Goal: Contribute content: Contribute content

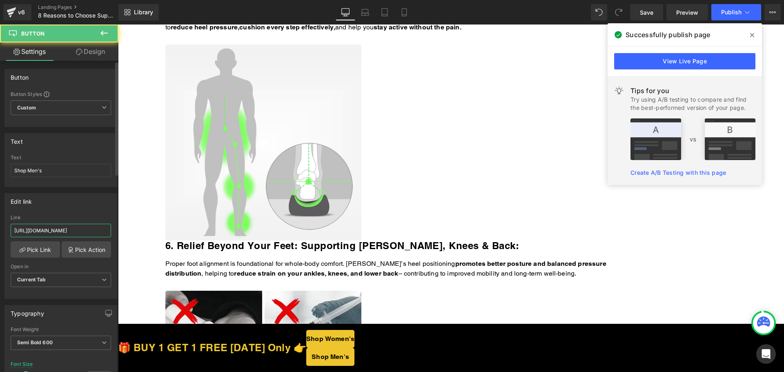
click at [64, 230] on input "https://walkhero.com/products/mens-arch-support-slippers-buy-1-get-1-free-1" at bounding box center [61, 230] width 100 height 13
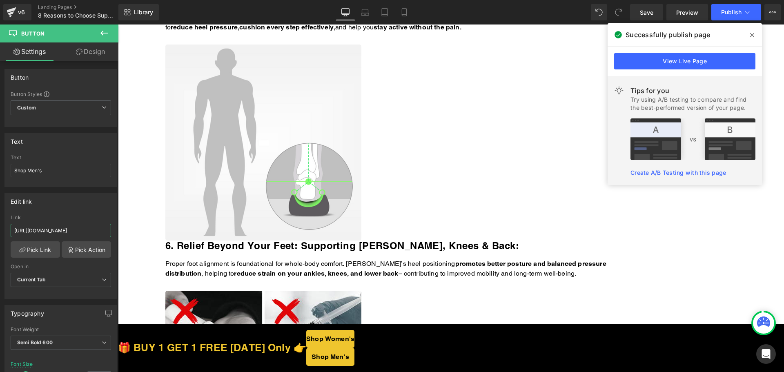
paste input "thewalkhero.com/products/mens-arch-support-slippers-buy-1-get-1-free"
type input "https://thewalkhero.com/products/mens-arch-support-slippers-buy-1-get-1-free"
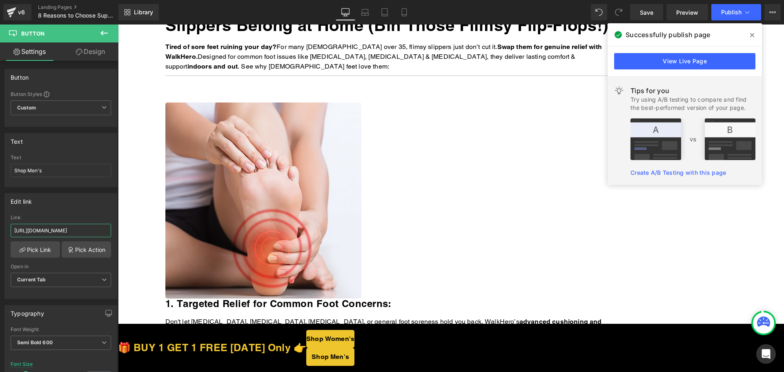
scroll to position [41, 0]
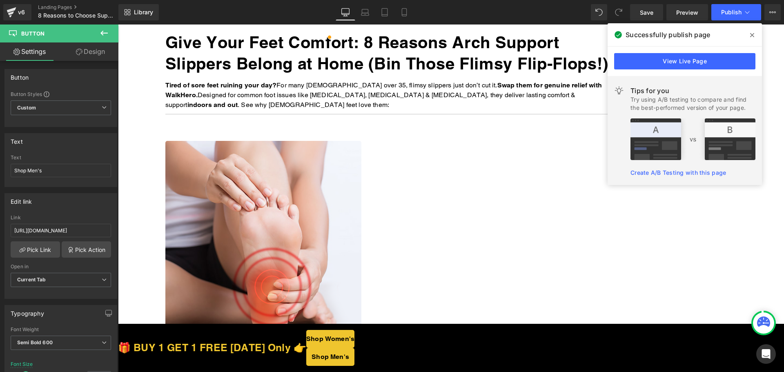
click at [118, 25] on span "Button" at bounding box center [118, 25] width 0 height 0
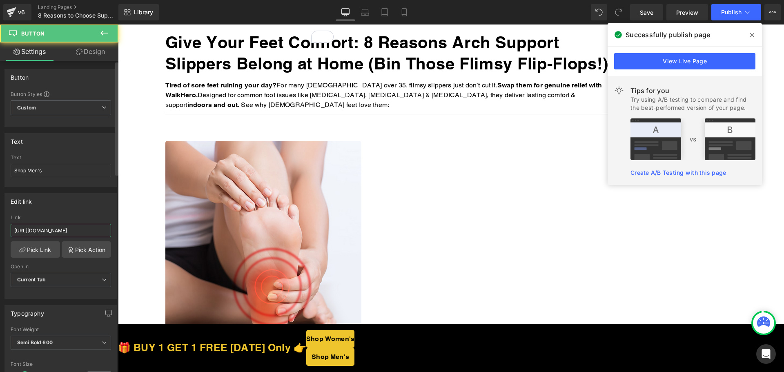
click at [72, 231] on input "https://walkhero.com/products/mens-arch-support-slippers-buy-1-get-1-free-1" at bounding box center [61, 230] width 100 height 13
paste input "thewalkhero.com/products/mens-arch-support-slippers-buy-1-get-1-free"
type input "https://thewalkhero.com/products/mens-arch-support-slippers-buy-1-get-1-free"
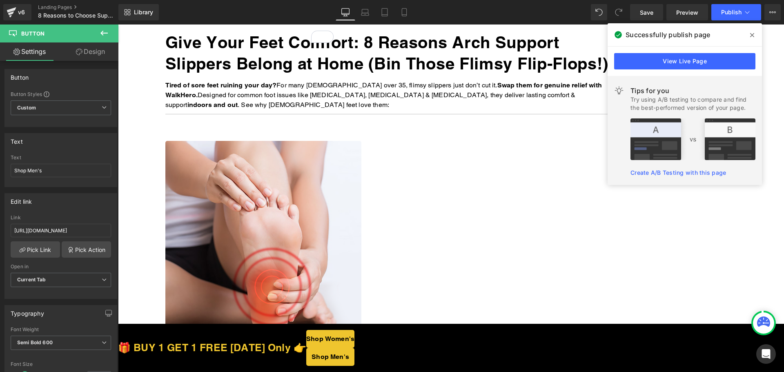
click at [118, 25] on span "Button" at bounding box center [118, 25] width 0 height 0
click at [61, 228] on input "https://walkhero.com/products/womens-arch-support-slippers-buy-1-get-1-free" at bounding box center [61, 230] width 100 height 13
paste input "the"
type input "https://thewalkhero.com/products/womens-arch-support-slippers-buy-1-get-1-free"
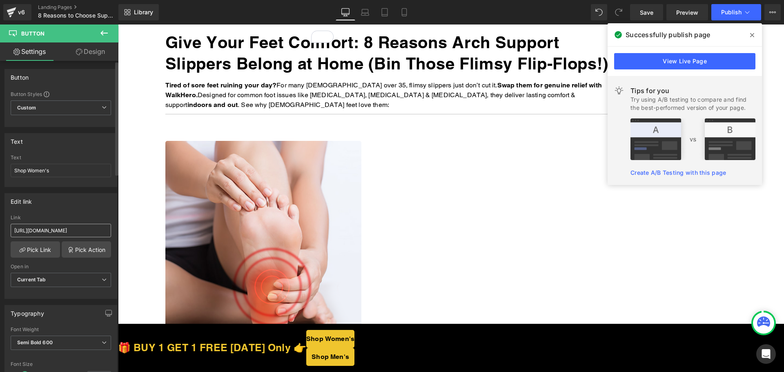
scroll to position [0, 0]
click at [118, 25] on span "Button" at bounding box center [118, 25] width 0 height 0
click at [45, 234] on input "https://walkhero.com/products/womens-arch-support-slippers-buy-1-get-1-free" at bounding box center [61, 230] width 100 height 13
paste input "the"
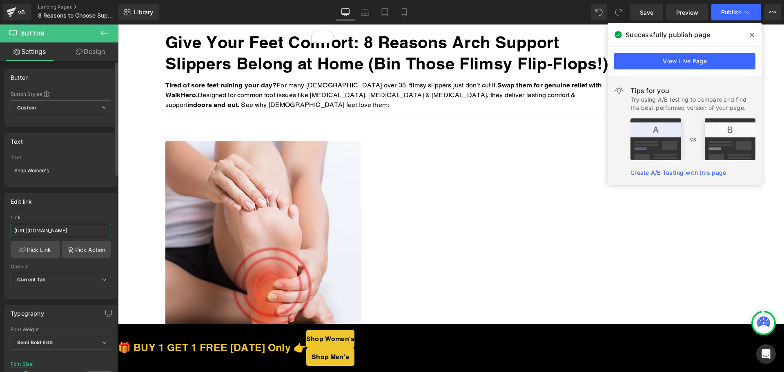
type input "https://thewalkhero.com/products/womens-arch-support-slippers-buy-1-get-1-free"
click at [63, 206] on div "Edit link" at bounding box center [61, 202] width 112 height 16
click at [118, 25] on span "Button" at bounding box center [118, 25] width 0 height 0
click at [734, 18] on button "Publish" at bounding box center [737, 12] width 50 height 16
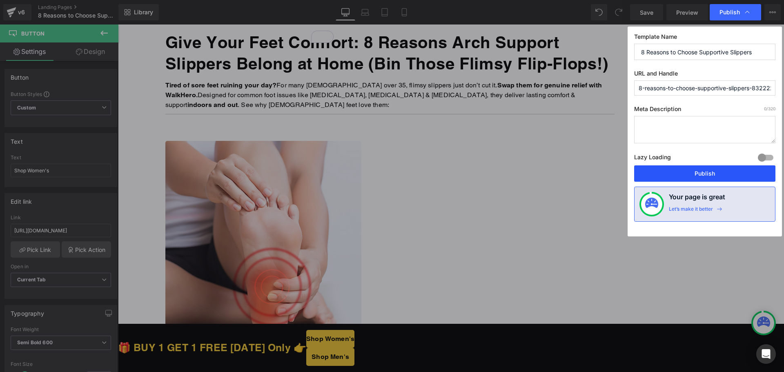
click at [712, 174] on button "Publish" at bounding box center [704, 173] width 141 height 16
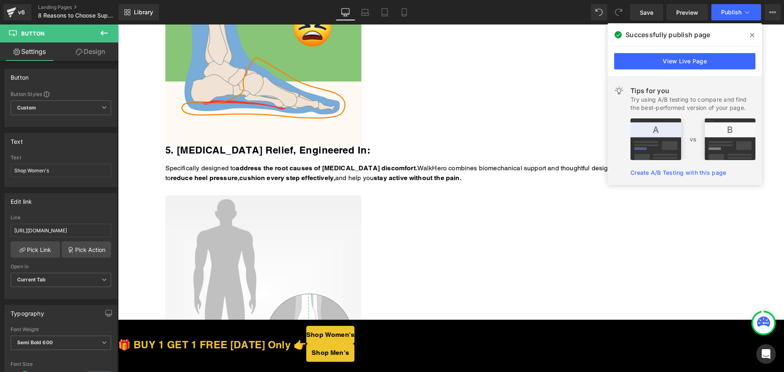
scroll to position [1430, 0]
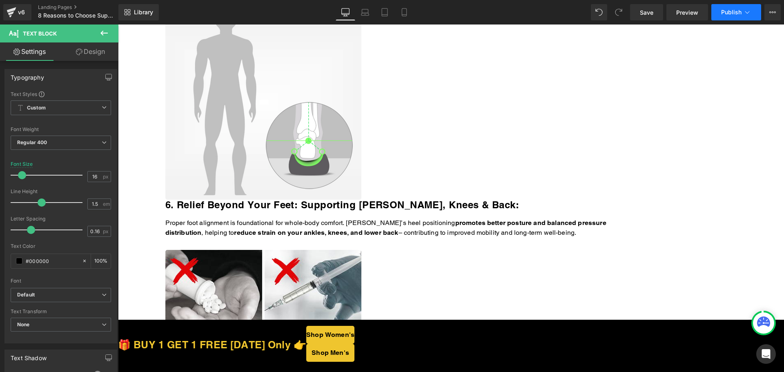
click at [733, 15] on span "Publish" at bounding box center [731, 12] width 20 height 7
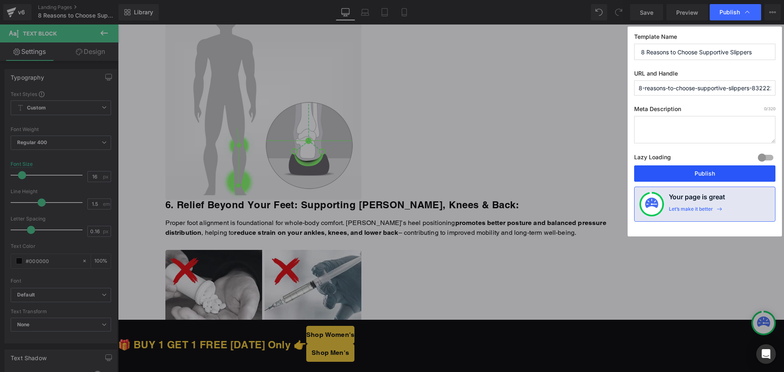
drag, startPoint x: 680, startPoint y: 175, endPoint x: 560, endPoint y: 147, distance: 123.3
click at [680, 175] on button "Publish" at bounding box center [704, 173] width 141 height 16
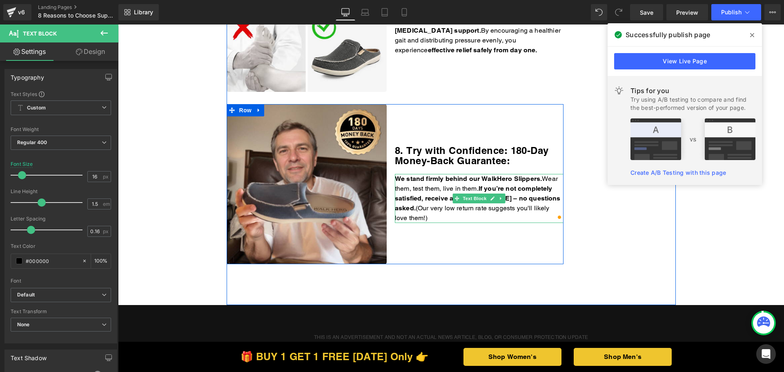
click at [490, 209] on p "We stand firmly behind our WalkHero Slippers. Wear them, test them, live in the…" at bounding box center [479, 198] width 169 height 49
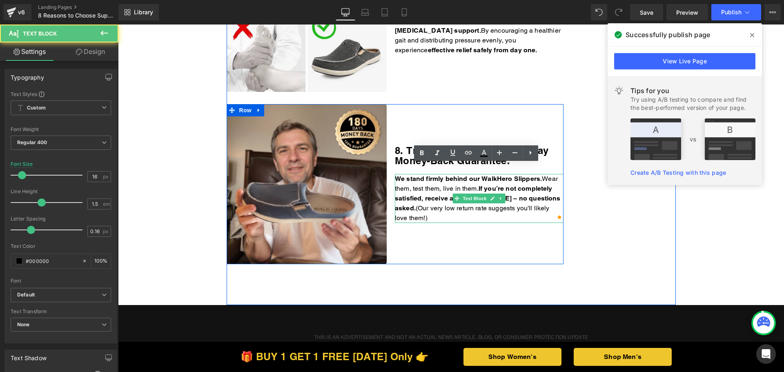
scroll to position [1307, 0]
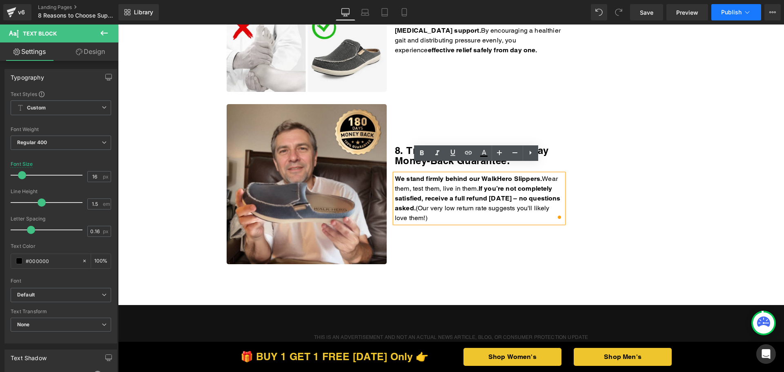
click at [727, 13] on span "Publish" at bounding box center [731, 12] width 20 height 7
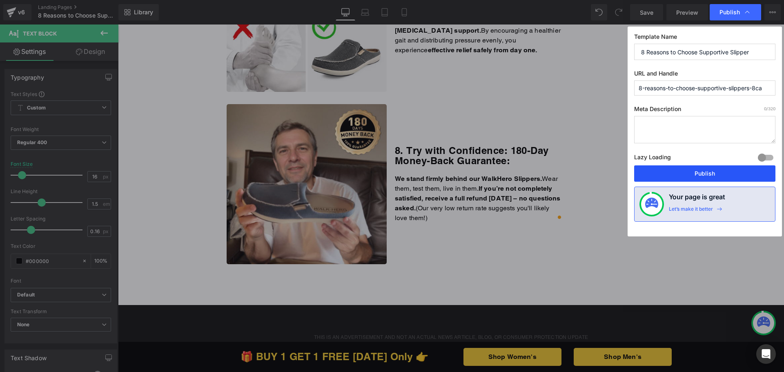
drag, startPoint x: 694, startPoint y: 174, endPoint x: 543, endPoint y: 89, distance: 172.8
click at [694, 174] on button "Publish" at bounding box center [704, 173] width 141 height 16
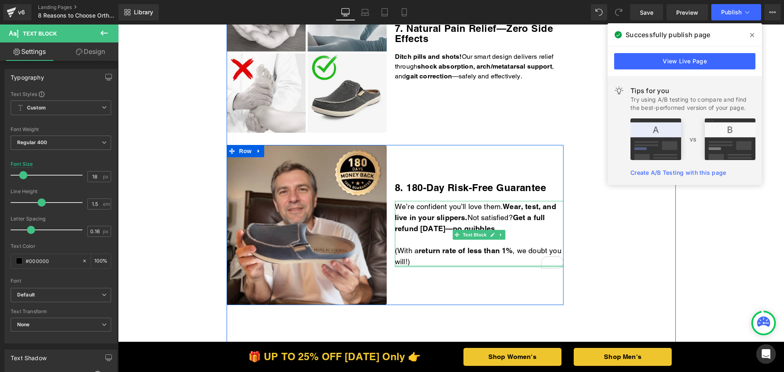
click at [437, 266] on div at bounding box center [479, 266] width 169 height 2
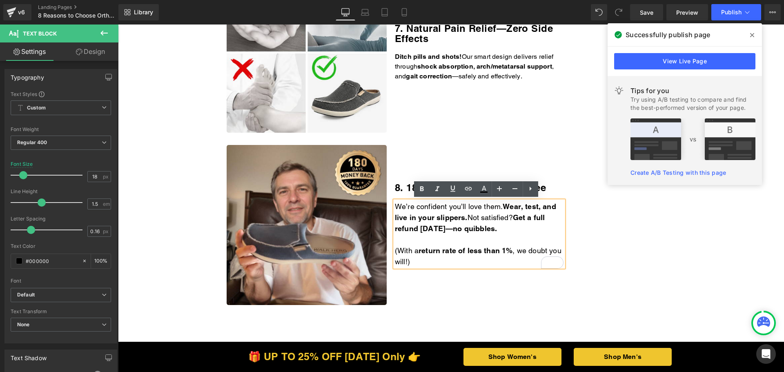
click at [437, 263] on p "(With a return rate of less than 1% , we doubt you will!)" at bounding box center [479, 256] width 169 height 22
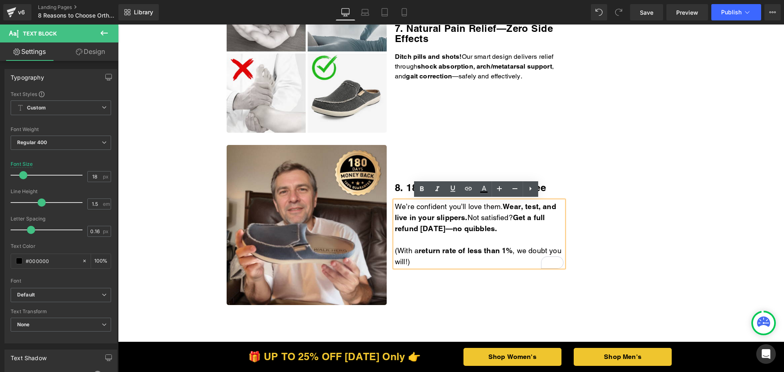
click at [448, 261] on p "(With a return rate of less than 1% , we doubt you will!)" at bounding box center [479, 256] width 169 height 22
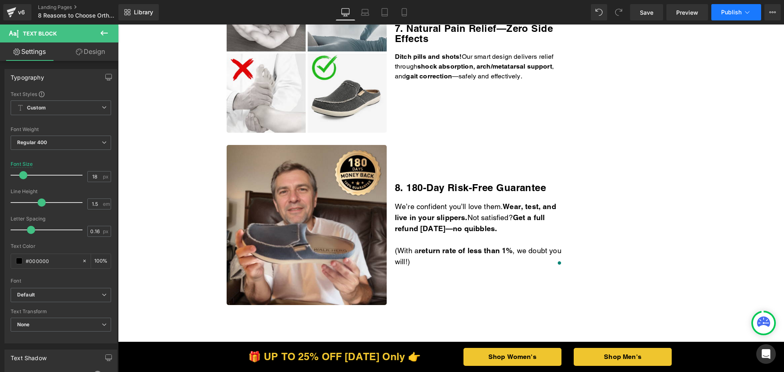
click at [730, 15] on span "Publish" at bounding box center [731, 12] width 20 height 7
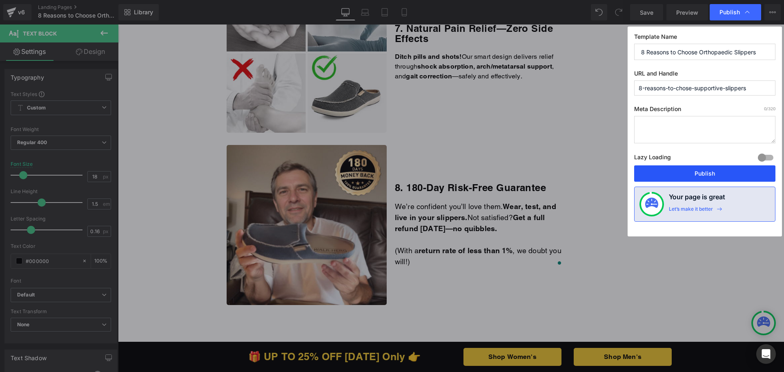
drag, startPoint x: 689, startPoint y: 177, endPoint x: 571, endPoint y: 149, distance: 121.0
click at [689, 177] on button "Publish" at bounding box center [704, 173] width 141 height 16
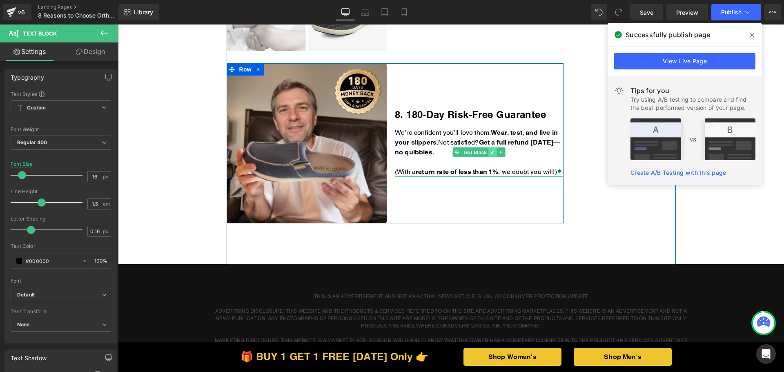
click at [493, 153] on link at bounding box center [493, 152] width 9 height 10
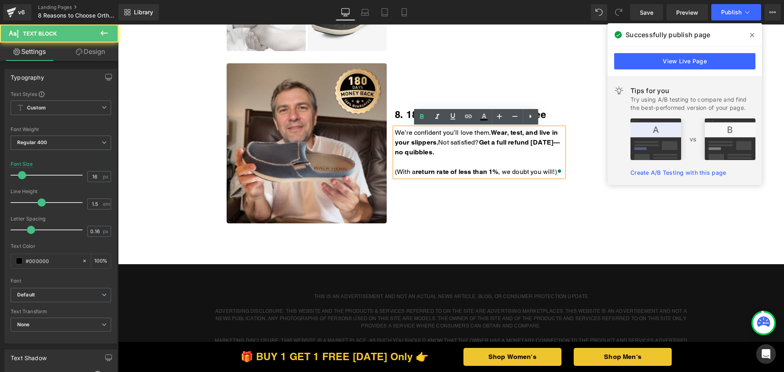
click at [484, 153] on p "We’re confident you’ll love them. Wear, test, and live in your slippers. Not sa…" at bounding box center [479, 142] width 169 height 29
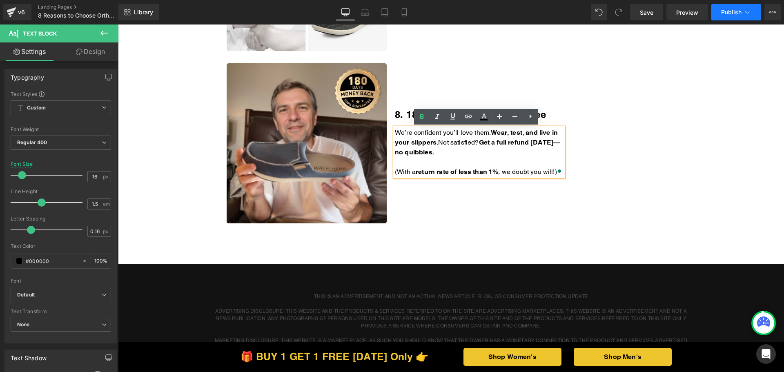
click at [730, 8] on button "Publish" at bounding box center [737, 12] width 50 height 16
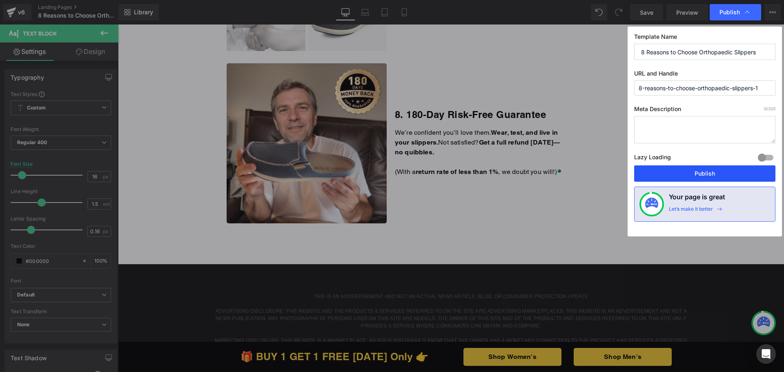
drag, startPoint x: 674, startPoint y: 171, endPoint x: 544, endPoint y: 110, distance: 143.6
click at [674, 171] on button "Publish" at bounding box center [704, 173] width 141 height 16
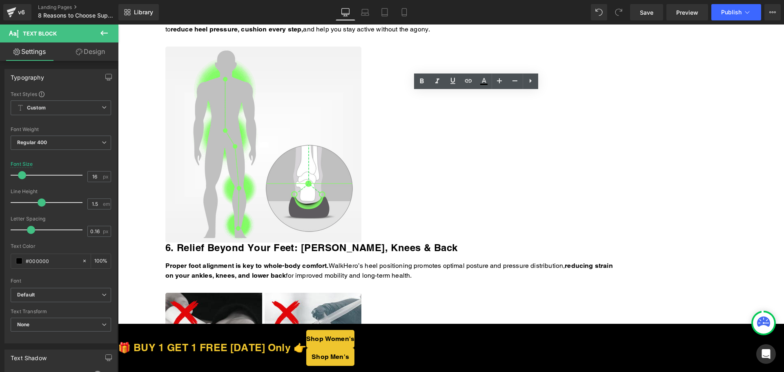
click at [730, 1] on div "Library Desktop Desktop Laptop Tablet Mobile Save Preview Publish Scheduled Vie…" at bounding box center [451, 12] width 666 height 25
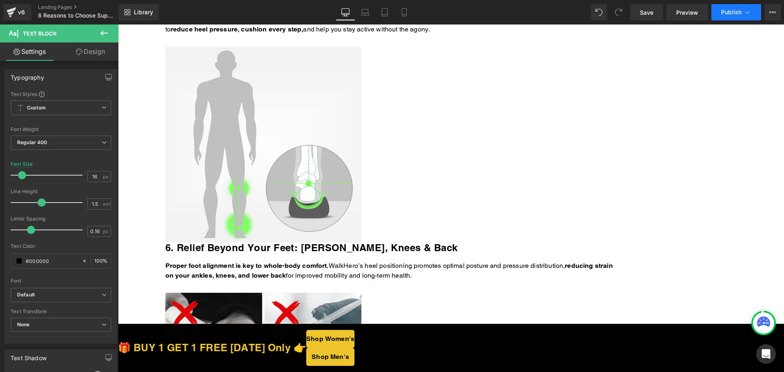
click at [727, 14] on span "Publish" at bounding box center [731, 12] width 20 height 7
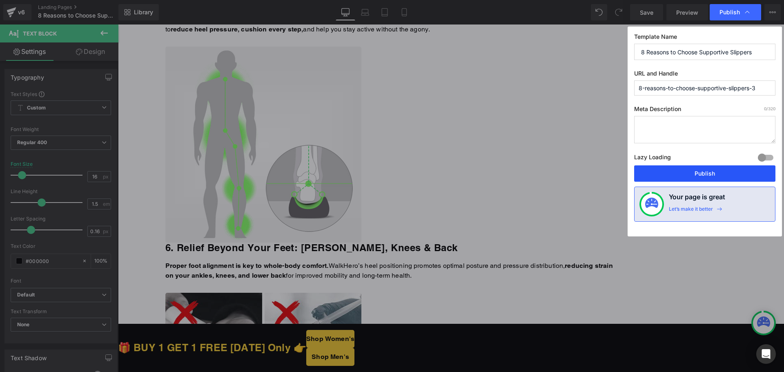
click at [658, 166] on button "Publish" at bounding box center [704, 173] width 141 height 16
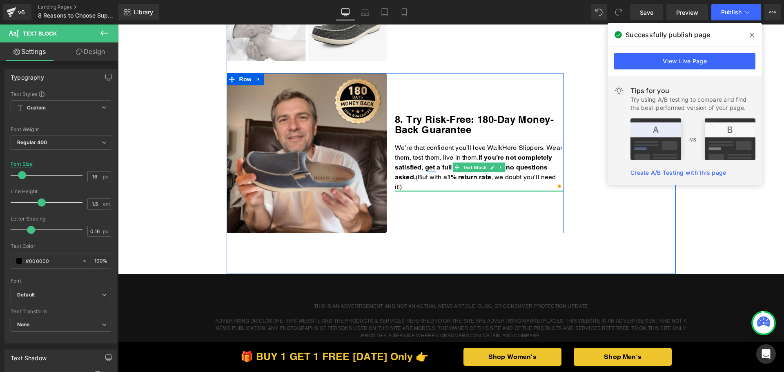
click at [450, 190] on div at bounding box center [479, 191] width 169 height 2
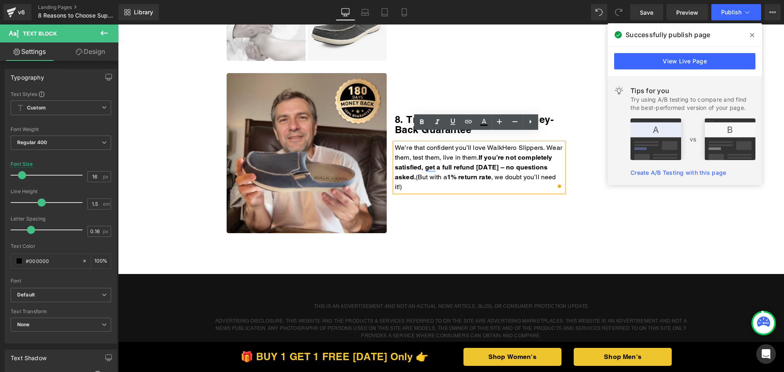
click at [449, 178] on p "We’re that confident you’ll love WalkHero Slippers. Wear them, test them, live …" at bounding box center [479, 167] width 169 height 49
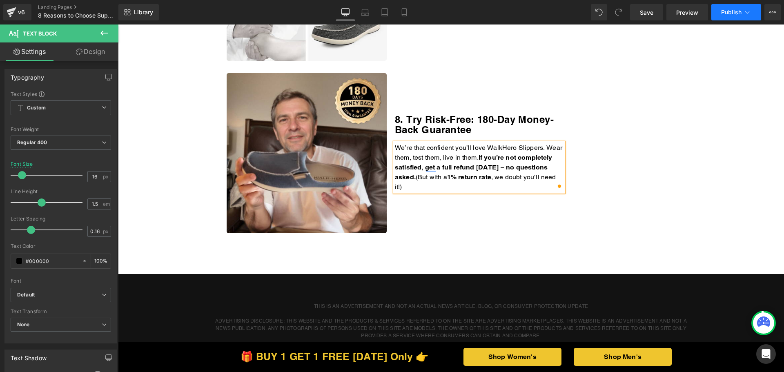
click at [730, 17] on button "Publish" at bounding box center [737, 12] width 50 height 16
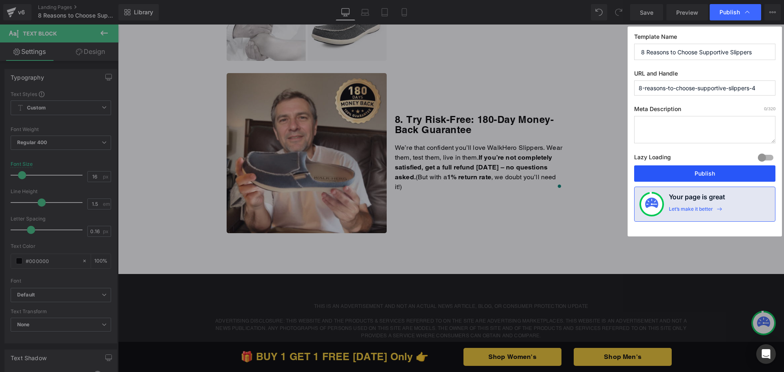
drag, startPoint x: 662, startPoint y: 171, endPoint x: 540, endPoint y: 139, distance: 126.2
click at [662, 171] on button "Publish" at bounding box center [704, 173] width 141 height 16
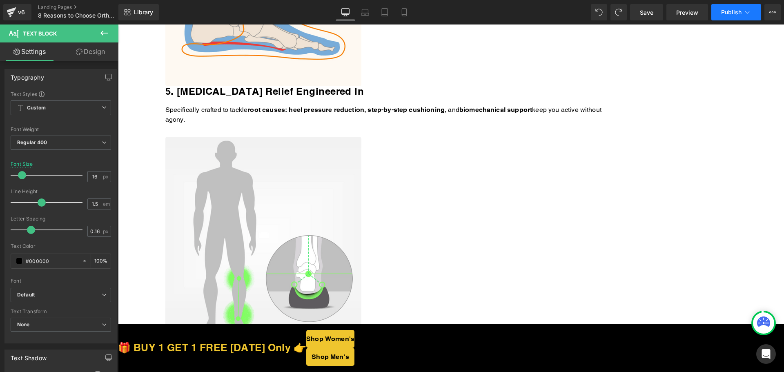
click at [723, 19] on button "Publish" at bounding box center [737, 12] width 50 height 16
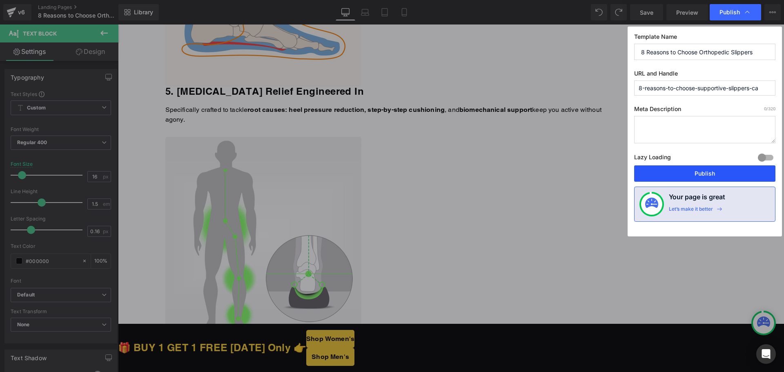
drag, startPoint x: 685, startPoint y: 177, endPoint x: 401, endPoint y: 47, distance: 312.9
click at [685, 177] on button "Publish" at bounding box center [704, 173] width 141 height 16
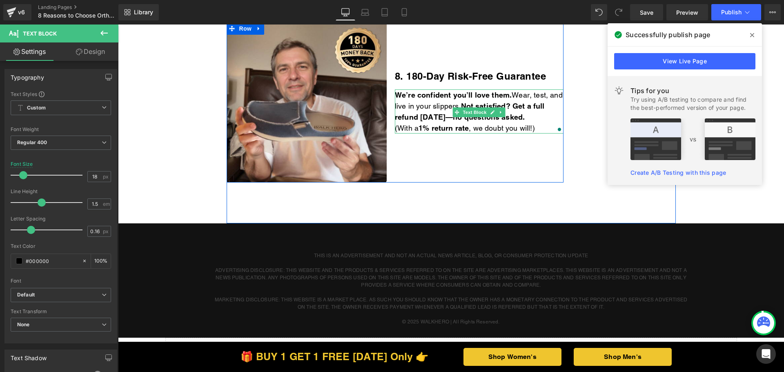
click at [541, 131] on p "(With a 1% return rate , we doubt you will!)" at bounding box center [479, 128] width 169 height 11
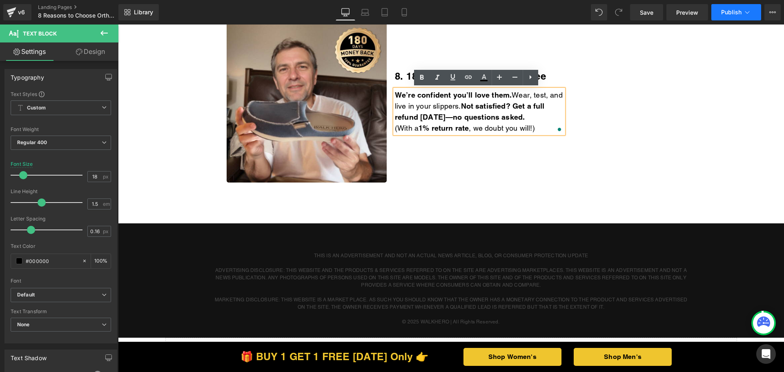
click at [723, 20] on button "Publish" at bounding box center [737, 12] width 50 height 16
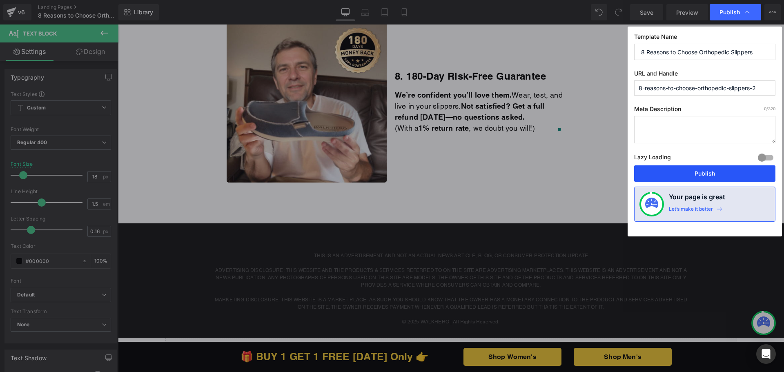
click at [674, 173] on button "Publish" at bounding box center [704, 173] width 141 height 16
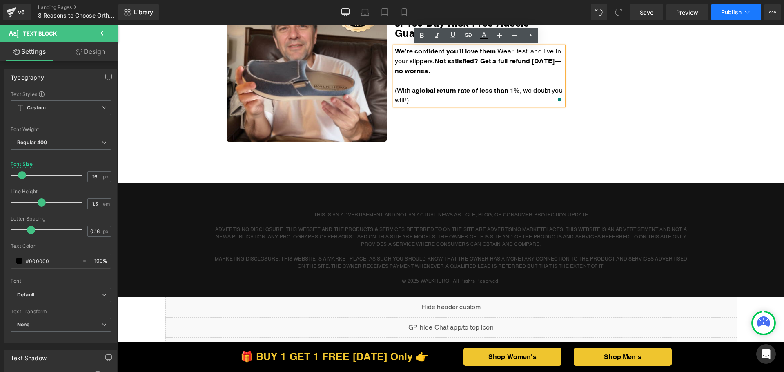
click at [723, 16] on button "Publish" at bounding box center [737, 12] width 50 height 16
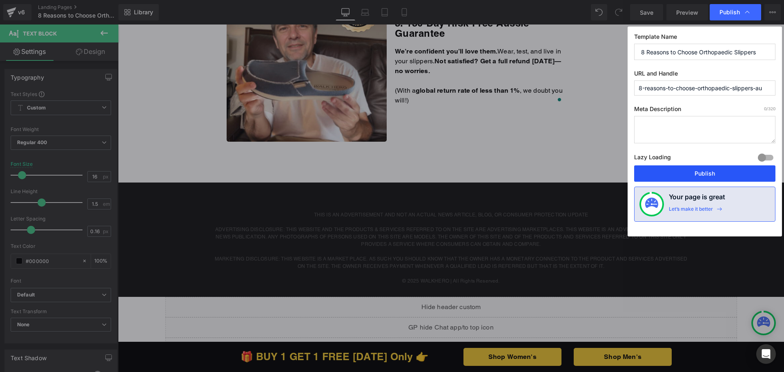
click at [656, 177] on button "Publish" at bounding box center [704, 173] width 141 height 16
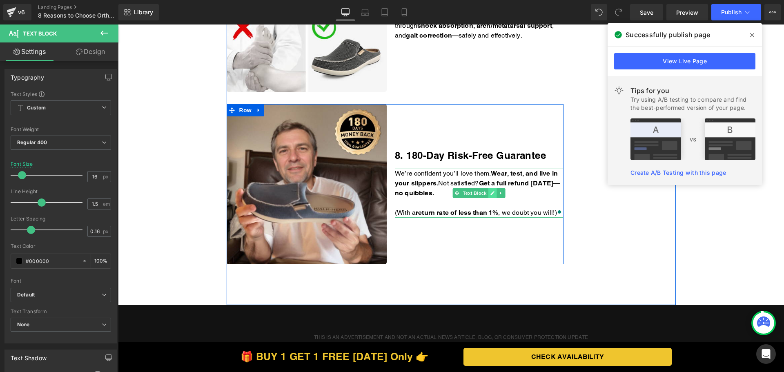
click at [491, 194] on icon at bounding box center [493, 194] width 4 height 4
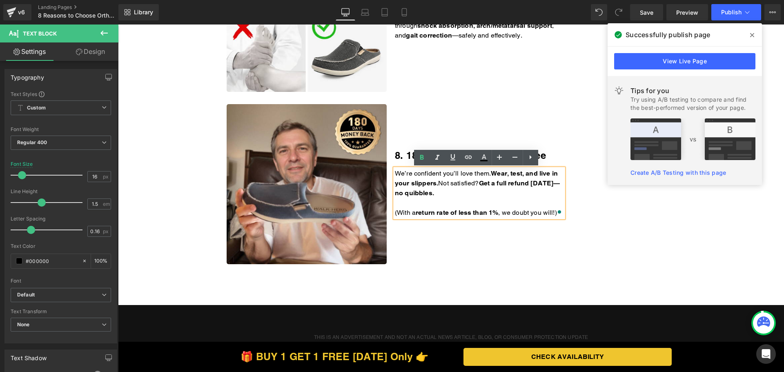
click at [467, 193] on strong "Get a full refund [DATE]—no quibbles." at bounding box center [477, 188] width 165 height 18
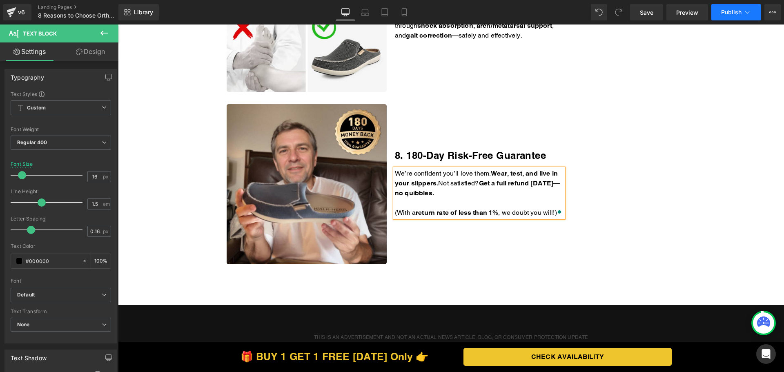
click at [720, 16] on button "Publish" at bounding box center [737, 12] width 50 height 16
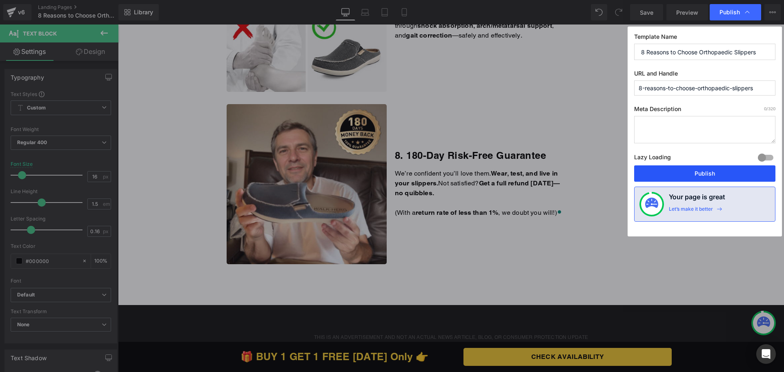
click at [670, 173] on button "Publish" at bounding box center [704, 173] width 141 height 16
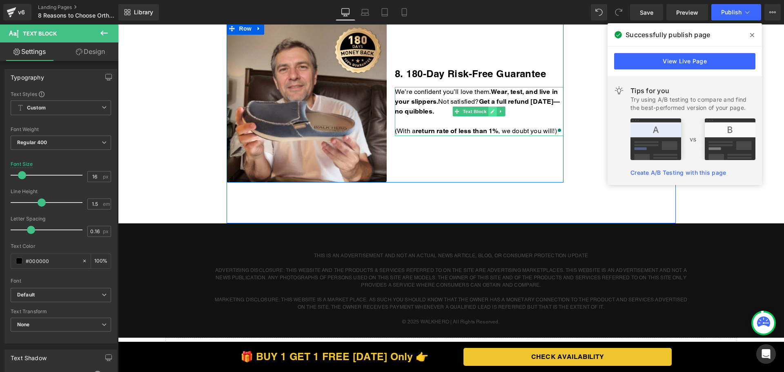
click at [489, 114] on link at bounding box center [493, 112] width 9 height 10
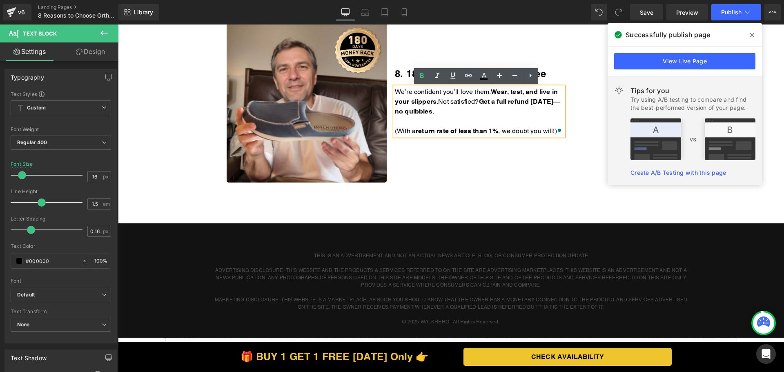
click at [475, 112] on p "We’re confident you’ll love them. Wear, test, and live in your slippers. Not sa…" at bounding box center [479, 101] width 169 height 29
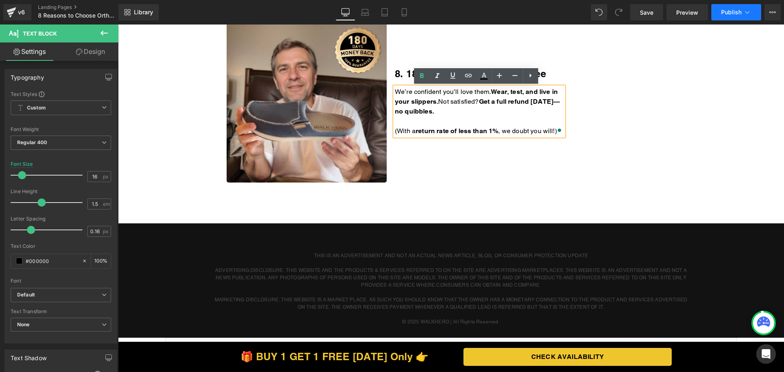
click at [720, 17] on button "Publish" at bounding box center [737, 12] width 50 height 16
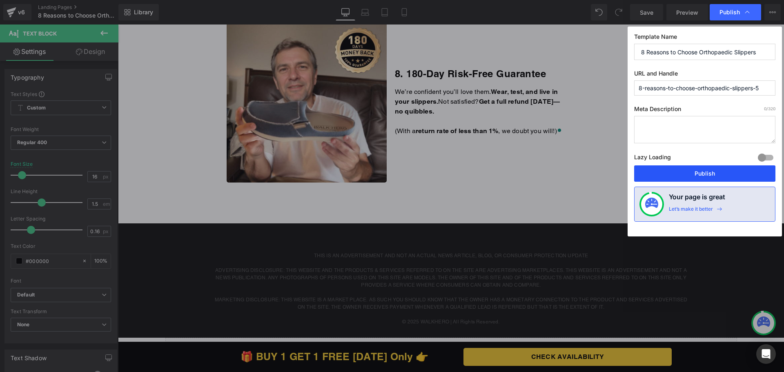
click at [670, 170] on button "Publish" at bounding box center [704, 173] width 141 height 16
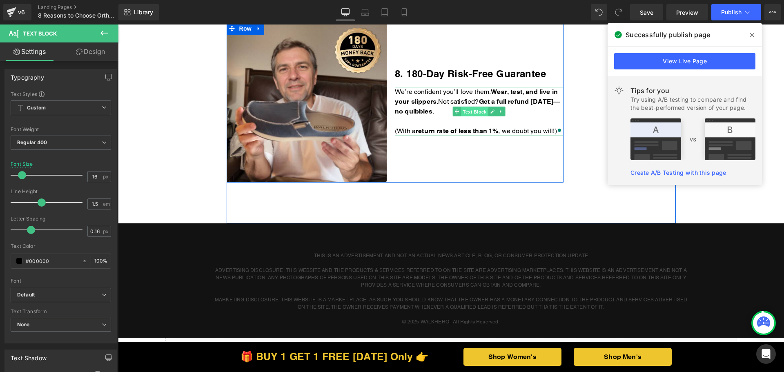
click at [485, 111] on span "Text Block" at bounding box center [475, 112] width 27 height 10
click at [491, 112] on icon at bounding box center [493, 111] width 4 height 5
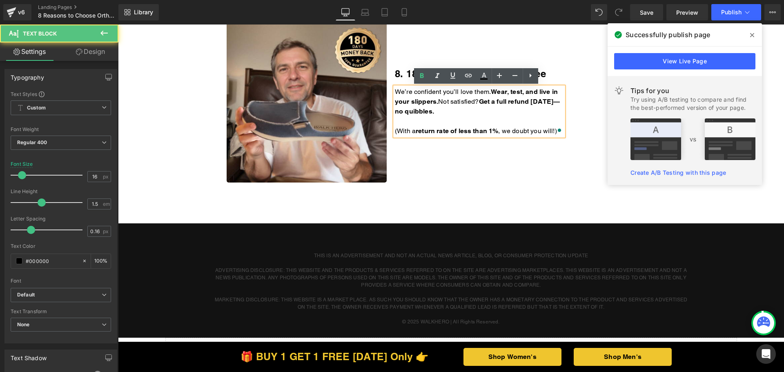
click at [482, 112] on p "We’re confident you’ll love them. Wear, test, and live in your slippers. Not sa…" at bounding box center [479, 101] width 169 height 29
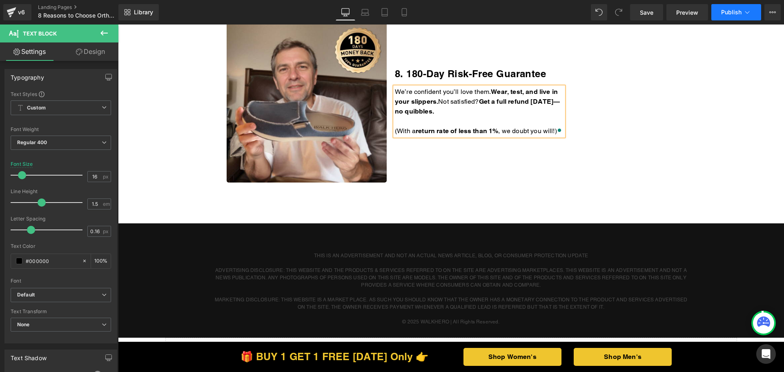
click at [724, 13] on span "Publish" at bounding box center [731, 12] width 20 height 7
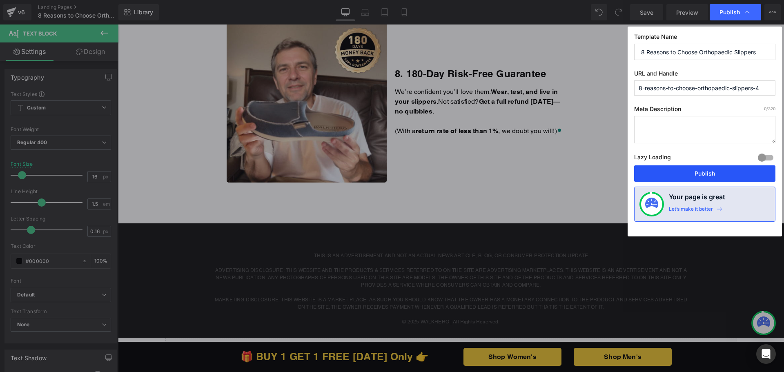
click at [672, 170] on button "Publish" at bounding box center [704, 173] width 141 height 16
